Goal: Obtain resource: Download file/media

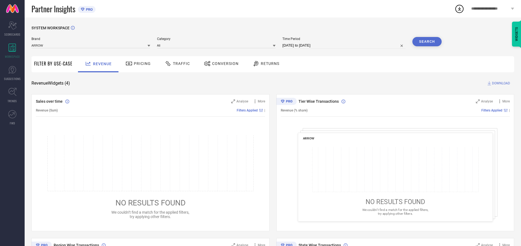
click at [176, 64] on span "Traffic" at bounding box center [181, 63] width 17 height 4
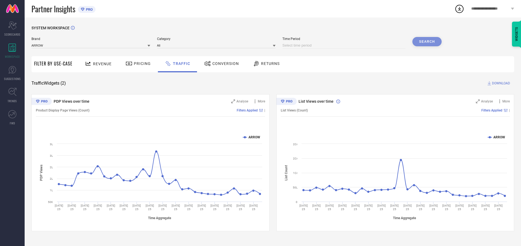
click at [345, 45] on input at bounding box center [344, 45] width 123 height 7
select select "7"
select select "2025"
select select "8"
select select "2025"
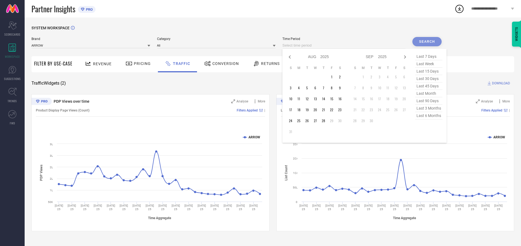
click at [325, 121] on td "28" at bounding box center [324, 121] width 8 height 8
type input "[DATE] to [DATE]"
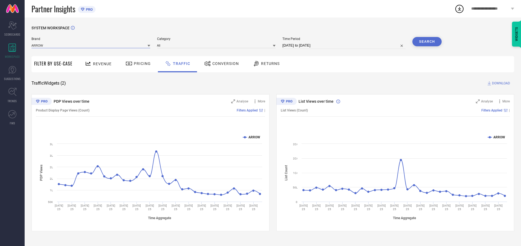
click at [91, 45] on input at bounding box center [90, 45] width 119 height 6
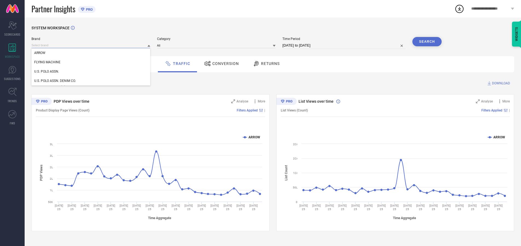
click at [91, 45] on input at bounding box center [90, 45] width 119 height 6
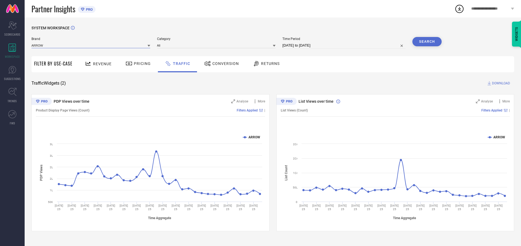
click at [91, 45] on input at bounding box center [90, 45] width 119 height 6
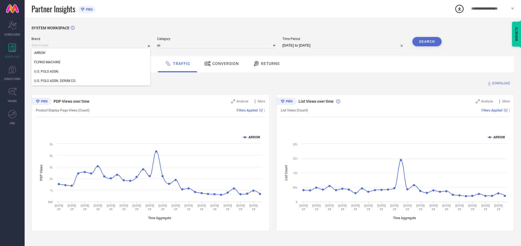
click at [91, 71] on div "U.S. POLO ASSN." at bounding box center [90, 71] width 119 height 9
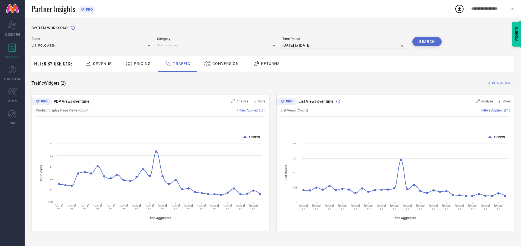
click at [218, 45] on input at bounding box center [216, 45] width 119 height 6
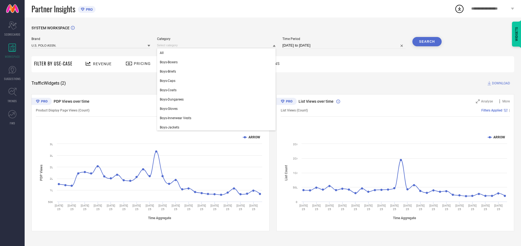
click at [218, 53] on div "All" at bounding box center [216, 52] width 119 height 9
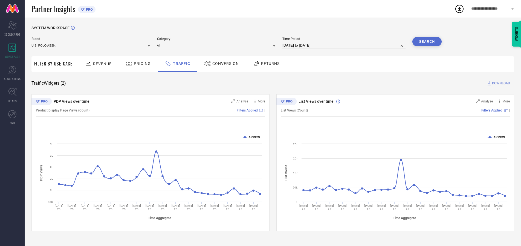
click at [427, 42] on button "Search" at bounding box center [428, 41] width 30 height 9
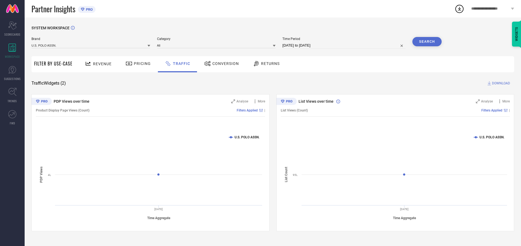
click at [501, 83] on span "DOWNLOAD" at bounding box center [501, 83] width 18 height 5
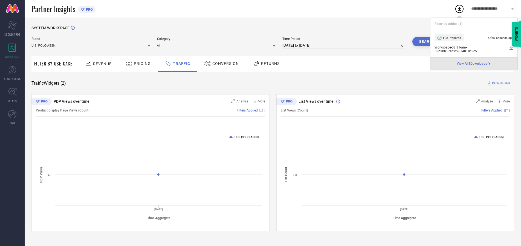
click at [91, 45] on input at bounding box center [90, 45] width 119 height 6
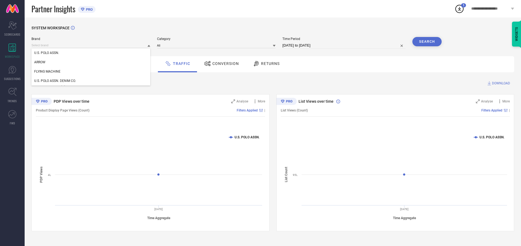
click at [91, 81] on div "U.S. POLO ASSN. DENIM CO." at bounding box center [90, 80] width 119 height 9
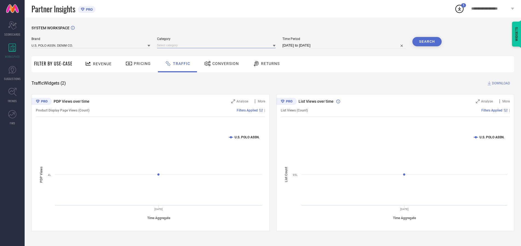
click at [218, 45] on input at bounding box center [216, 45] width 119 height 6
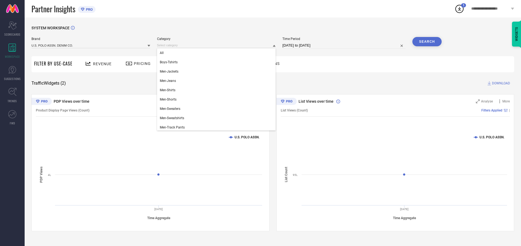
click at [218, 53] on div "All" at bounding box center [216, 52] width 119 height 9
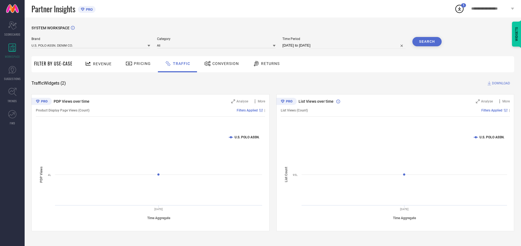
click at [427, 42] on button "Search" at bounding box center [428, 41] width 30 height 9
click at [501, 83] on span "DOWNLOAD" at bounding box center [501, 83] width 18 height 5
